Goal: Information Seeking & Learning: Learn about a topic

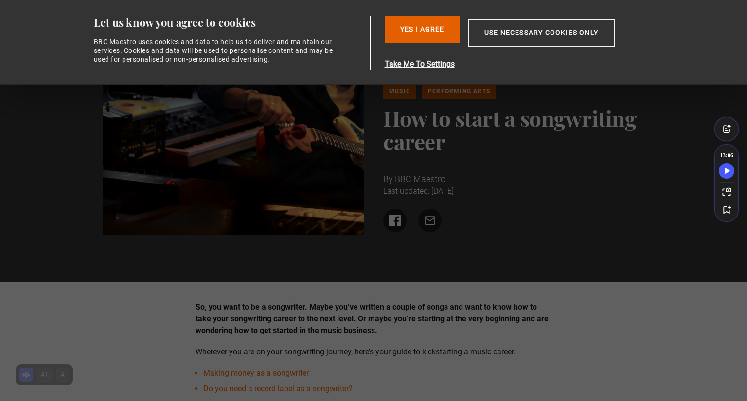
click at [373, 336] on p "So, you want to be a songwriter. Maybe you’ve written a couple of songs and wan…" at bounding box center [373, 319] width 356 height 35
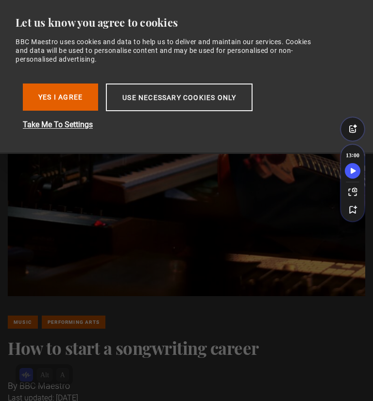
click at [122, 77] on img at bounding box center [187, 185] width 358 height 224
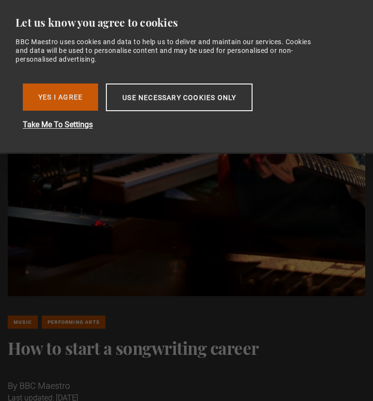
click at [70, 99] on button "Yes I Agree" at bounding box center [60, 97] width 75 height 27
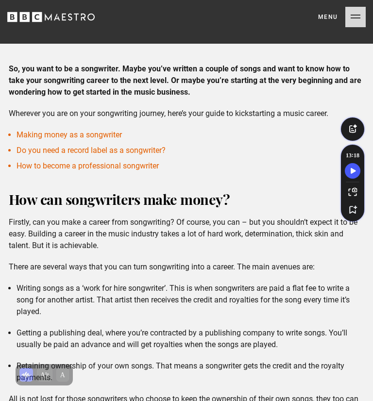
scroll to position [440, 0]
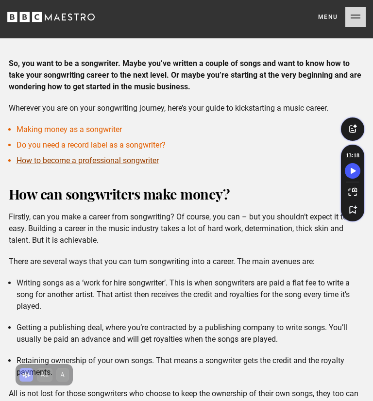
click at [44, 163] on link "How to become a professional songwriter" at bounding box center [88, 160] width 142 height 9
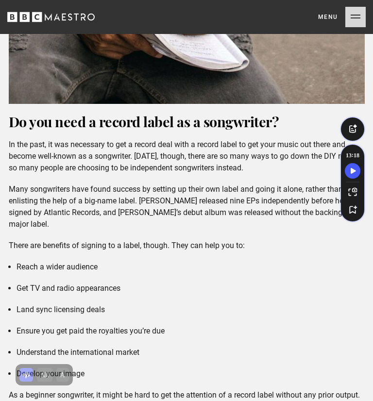
scroll to position [1159, 0]
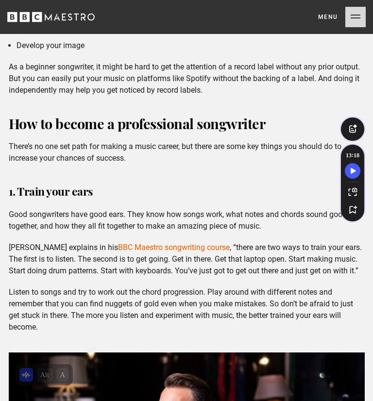
click at [60, 273] on p "Gary Barlow explains in his BBC Maestro songwriting course , “there are two way…" at bounding box center [187, 259] width 356 height 35
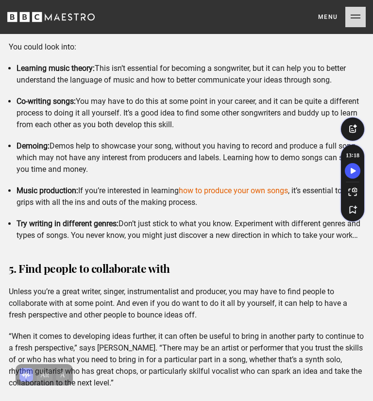
scroll to position [2733, 0]
